Goal: Task Accomplishment & Management: Manage account settings

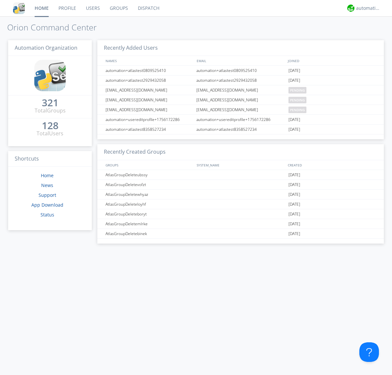
click at [92, 8] on link "Users" at bounding box center [93, 8] width 24 height 16
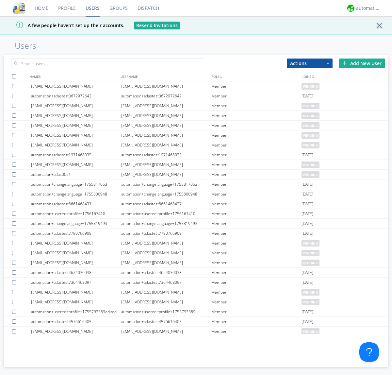
click at [362, 63] on div "Add New User" at bounding box center [362, 63] width 46 height 10
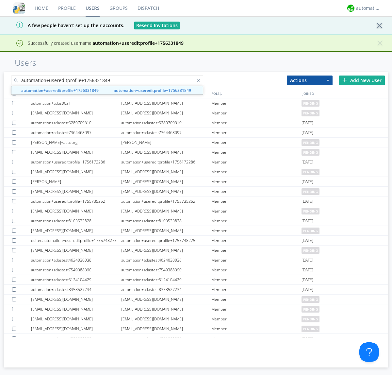
type input "automation+usereditprofile+1756331849"
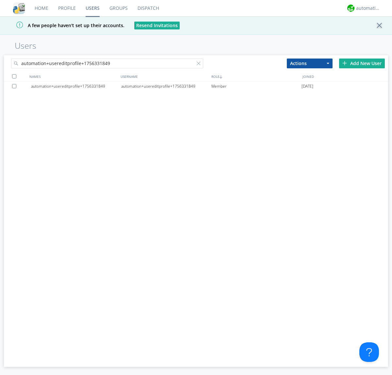
click at [166, 86] on div "automation+usereditprofile+1756331849" at bounding box center [166, 86] width 90 height 10
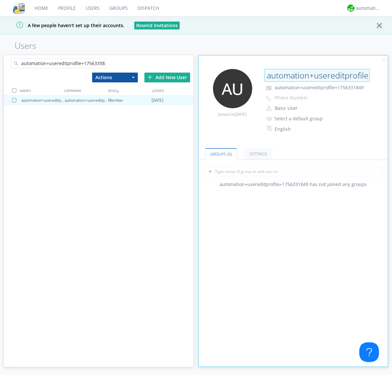
click at [317, 75] on input "automation+usereditprofile+1756331849" at bounding box center [316, 75] width 105 height 13
type input "editedautomation+usereditprofile+1756331849"
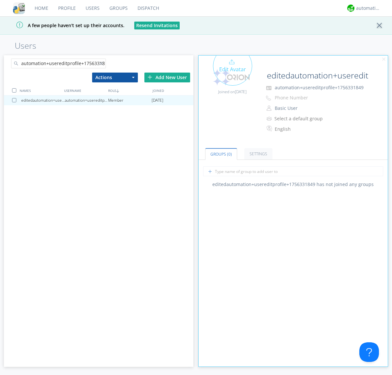
click at [232, 77] on div "Edit Avatar" at bounding box center [232, 65] width 39 height 39
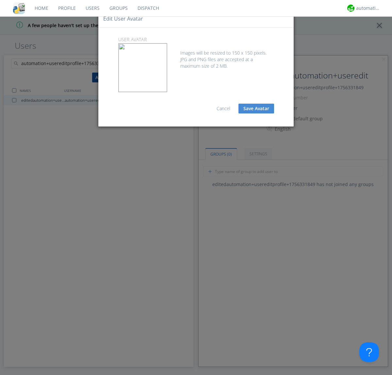
click at [256, 108] on button "Save Avatar" at bounding box center [256, 109] width 36 height 10
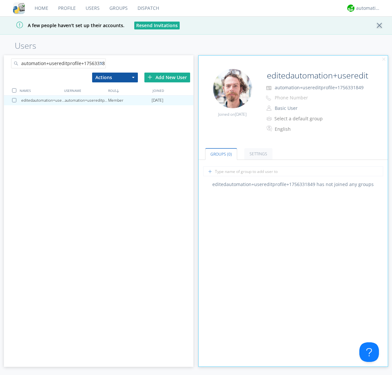
click at [102, 64] on div at bounding box center [102, 64] width 7 height 7
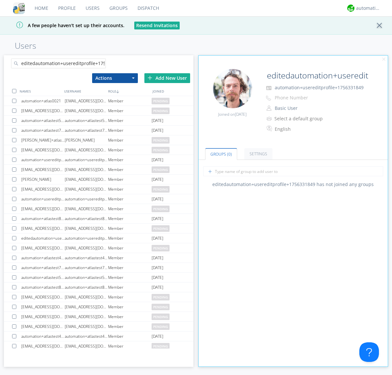
scroll to position [0, 17]
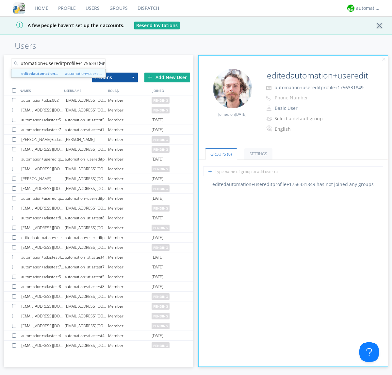
type input "editedautomation+usereditprofile+1756331849"
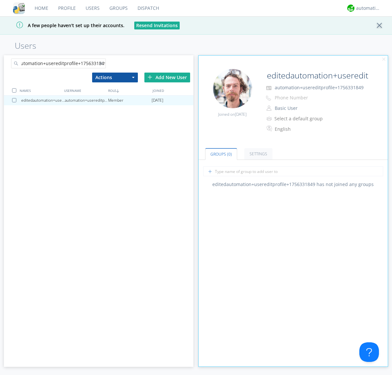
click at [14, 90] on div at bounding box center [14, 90] width 4 height 4
click at [115, 77] on button "Actions" at bounding box center [115, 78] width 46 height 10
click at [0, 0] on link "Delete User" at bounding box center [0, 0] width 0 height 0
